Goal: Task Accomplishment & Management: Manage account settings

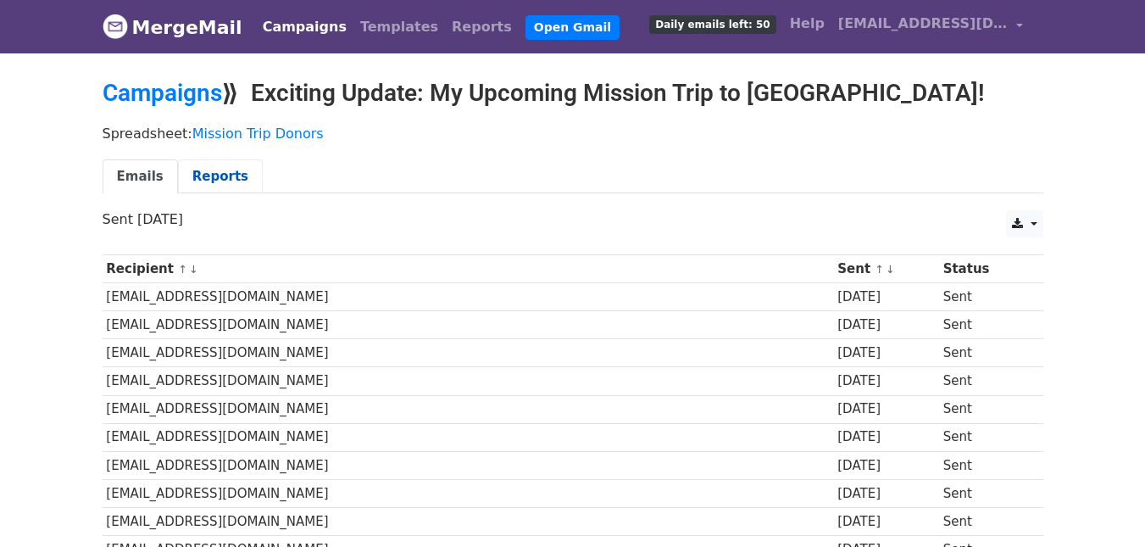
click at [196, 173] on link "Reports" at bounding box center [220, 176] width 85 height 35
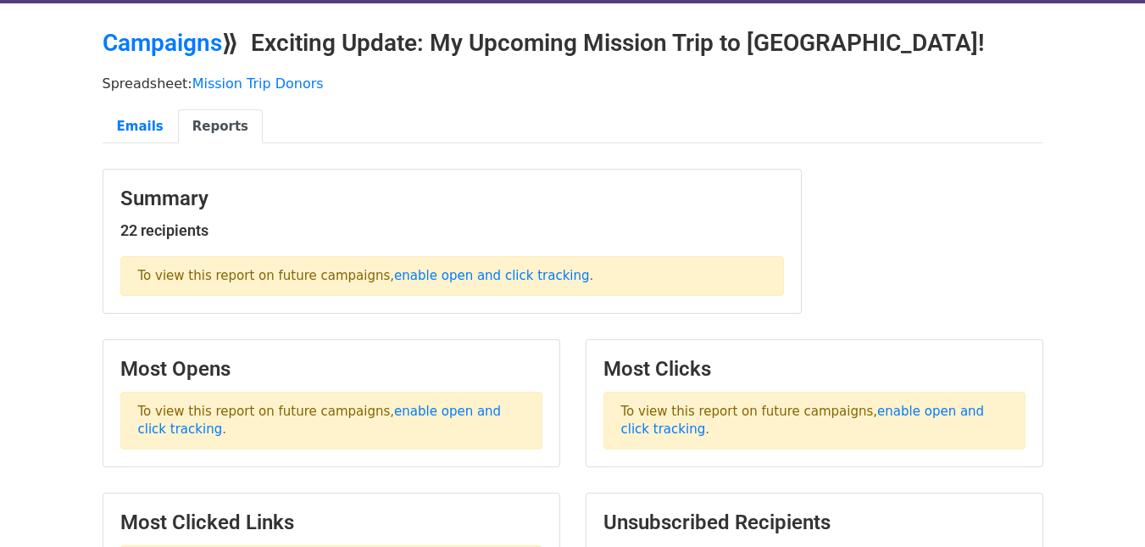
scroll to position [34, 0]
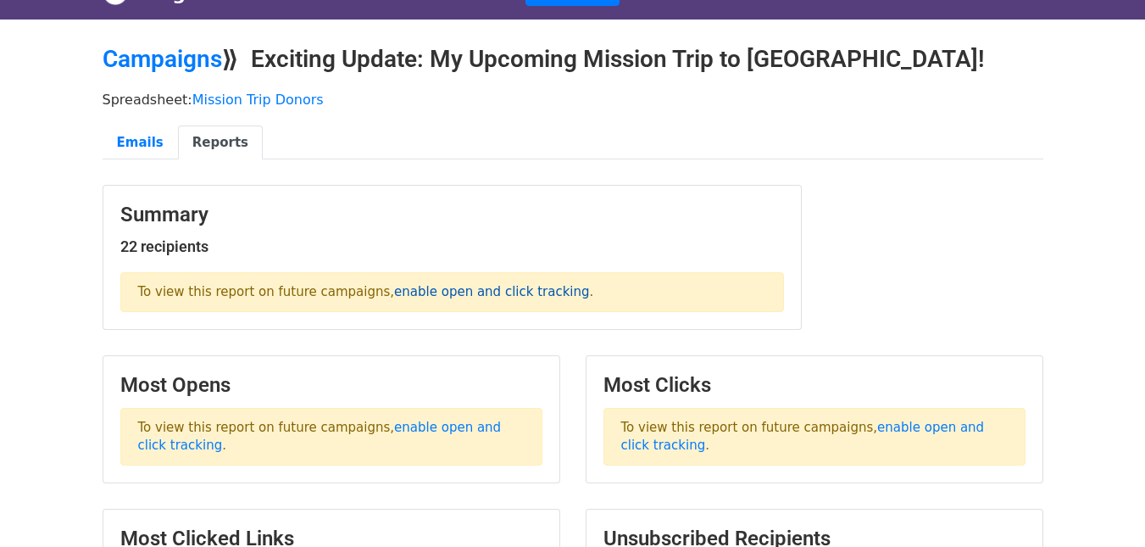
click at [427, 289] on link "enable open and click tracking" at bounding box center [491, 291] width 195 height 15
click at [128, 142] on link "Emails" at bounding box center [140, 142] width 75 height 35
